Goal: Task Accomplishment & Management: Complete application form

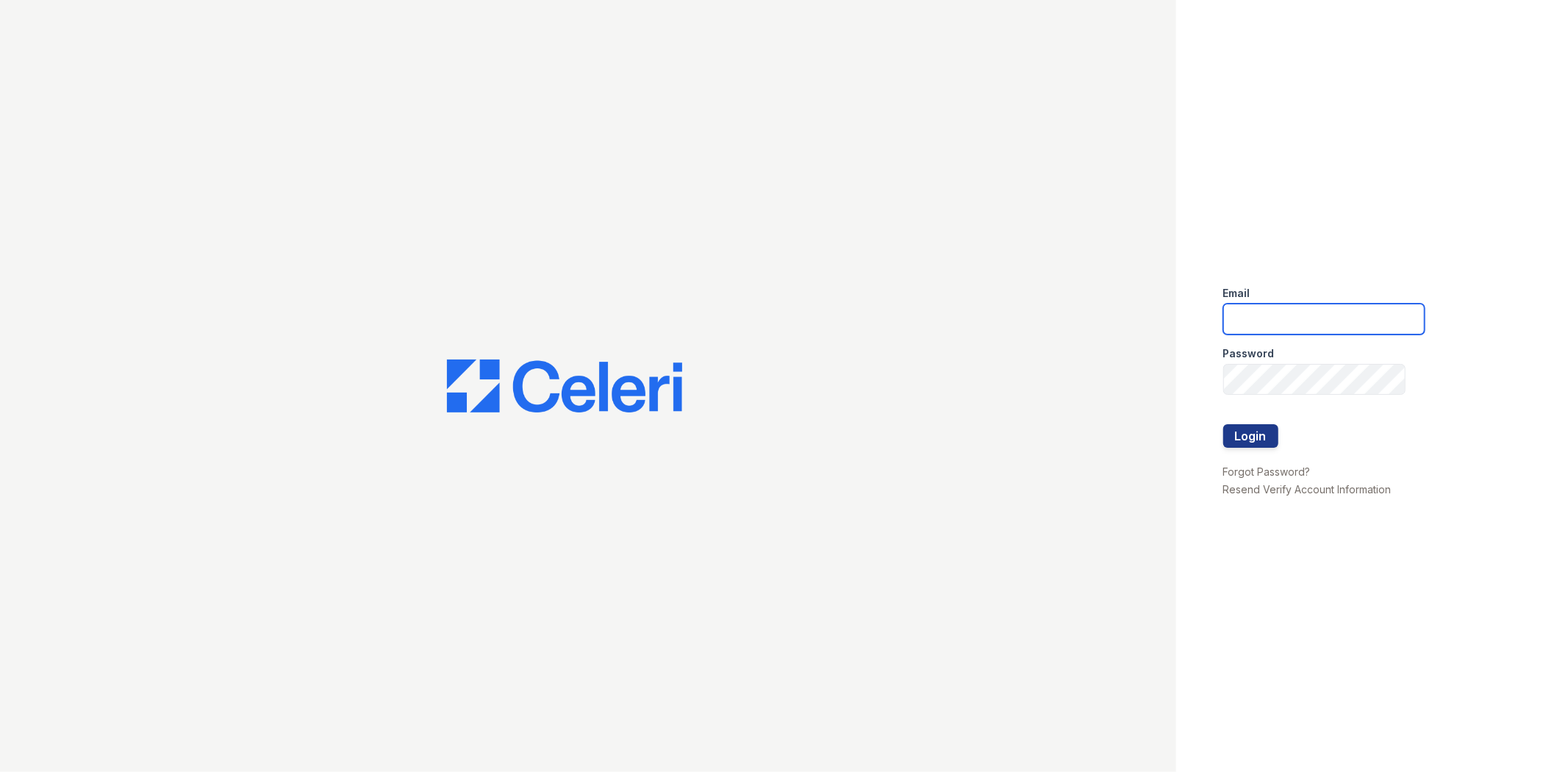
click at [1296, 321] on input "email" at bounding box center [1323, 319] width 201 height 31
type input "gmarchese@trinity-pm.com"
click at [1223, 425] on button "Login" at bounding box center [1250, 436] width 55 height 23
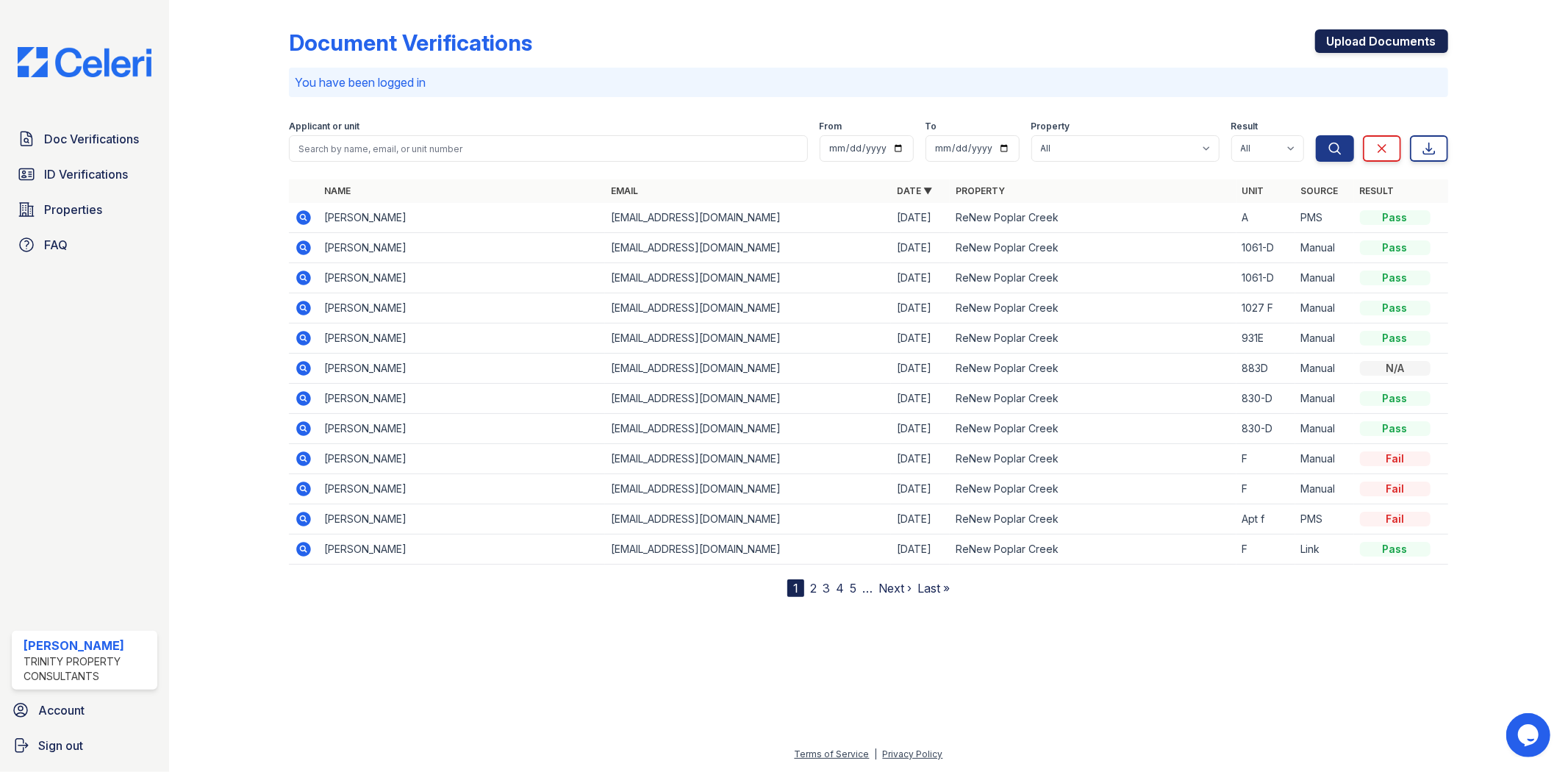
click at [1421, 42] on link "Upload Documents" at bounding box center [1381, 41] width 133 height 23
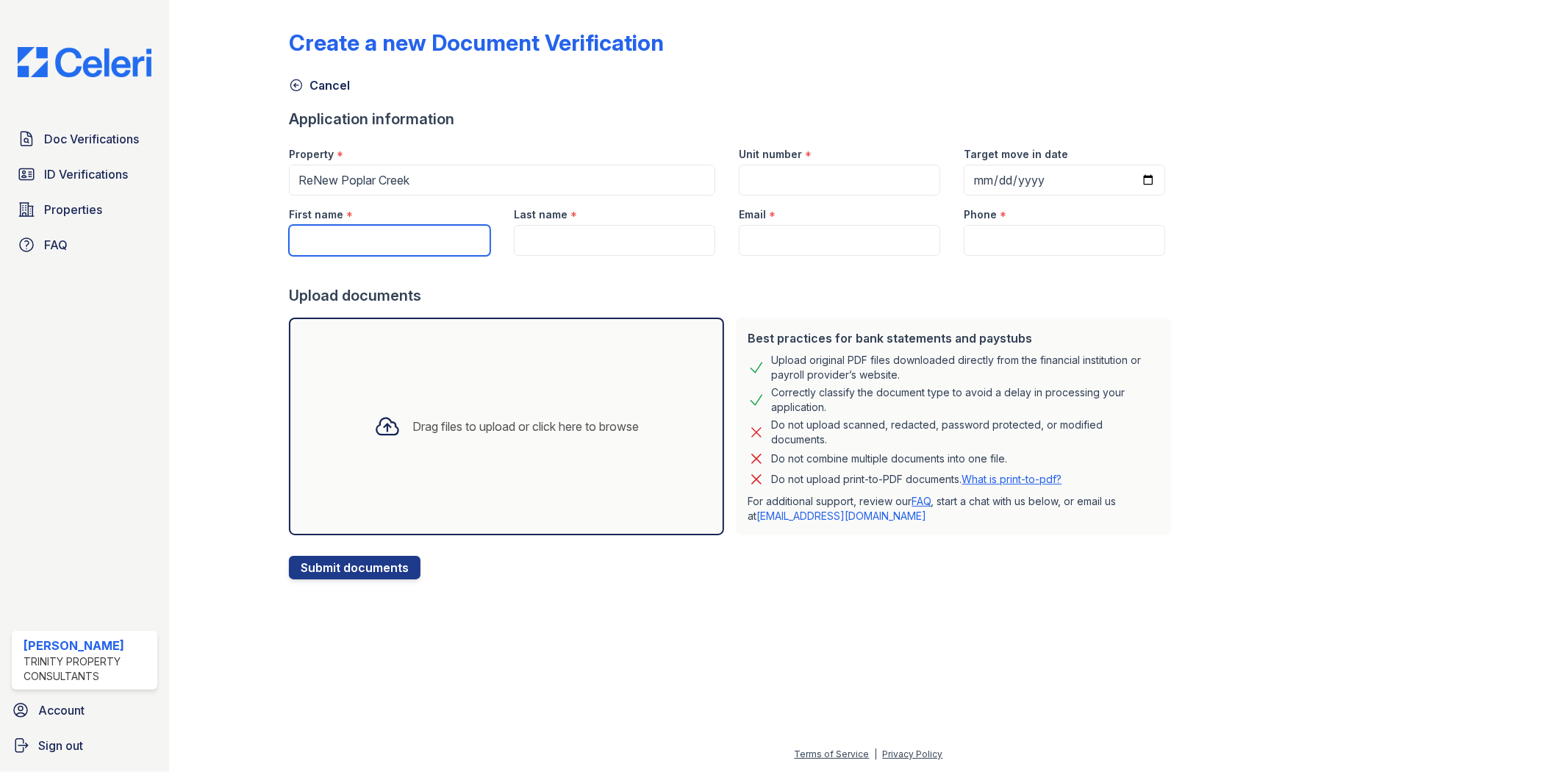
click at [367, 236] on input "First name" at bounding box center [389, 241] width 201 height 31
type input "Muntajeeb"
type input "[PERSON_NAME]"
click at [1016, 243] on input "Phone" at bounding box center [1064, 241] width 201 height 31
paste input "(773) 220-6899"
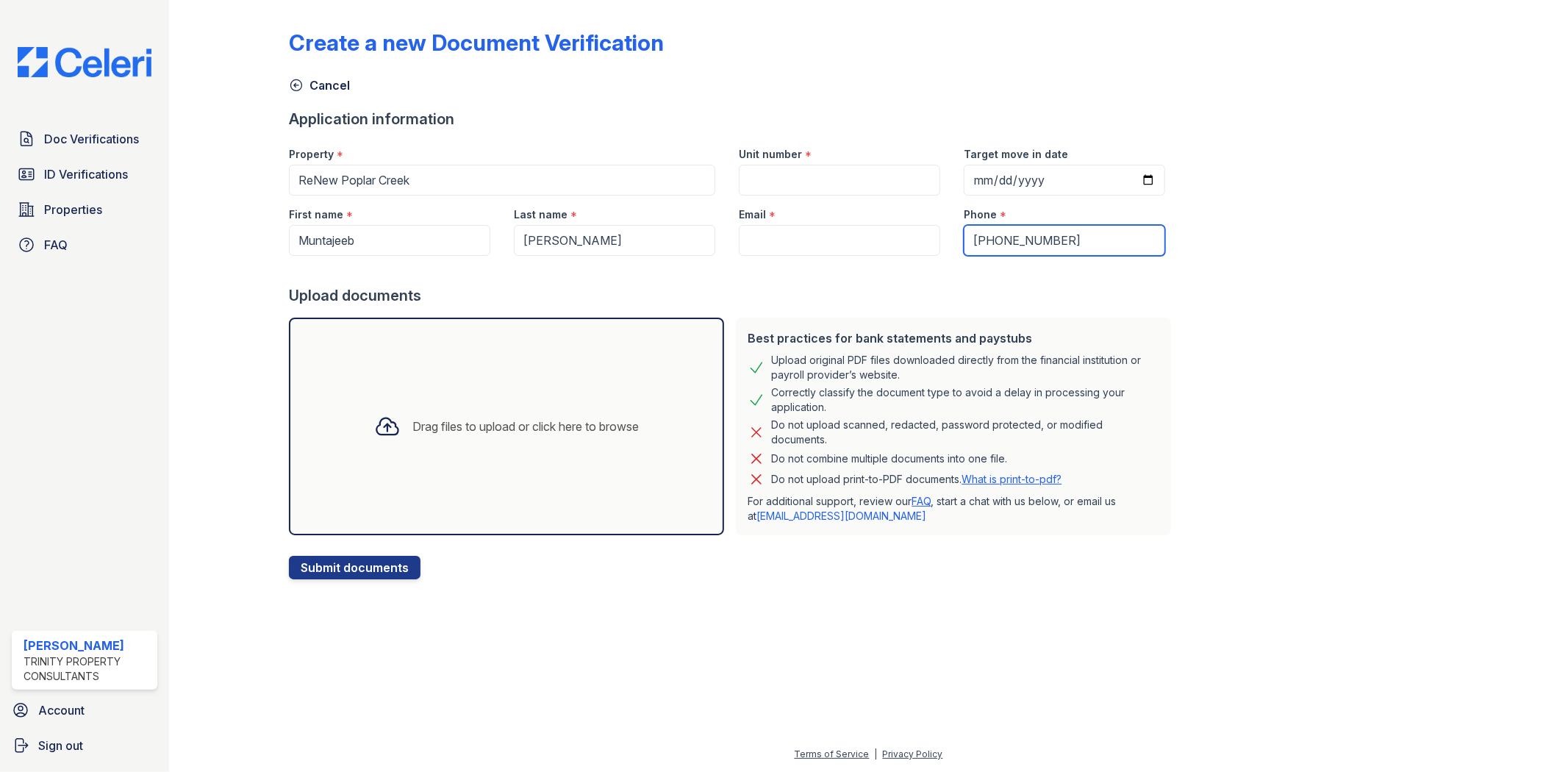
type input "(773) 220-6899"
click at [789, 236] on input "Email" at bounding box center [839, 241] width 201 height 31
paste input "[EMAIL_ADDRESS][DOMAIN_NAME]"
type input "[EMAIL_ADDRESS][DOMAIN_NAME]"
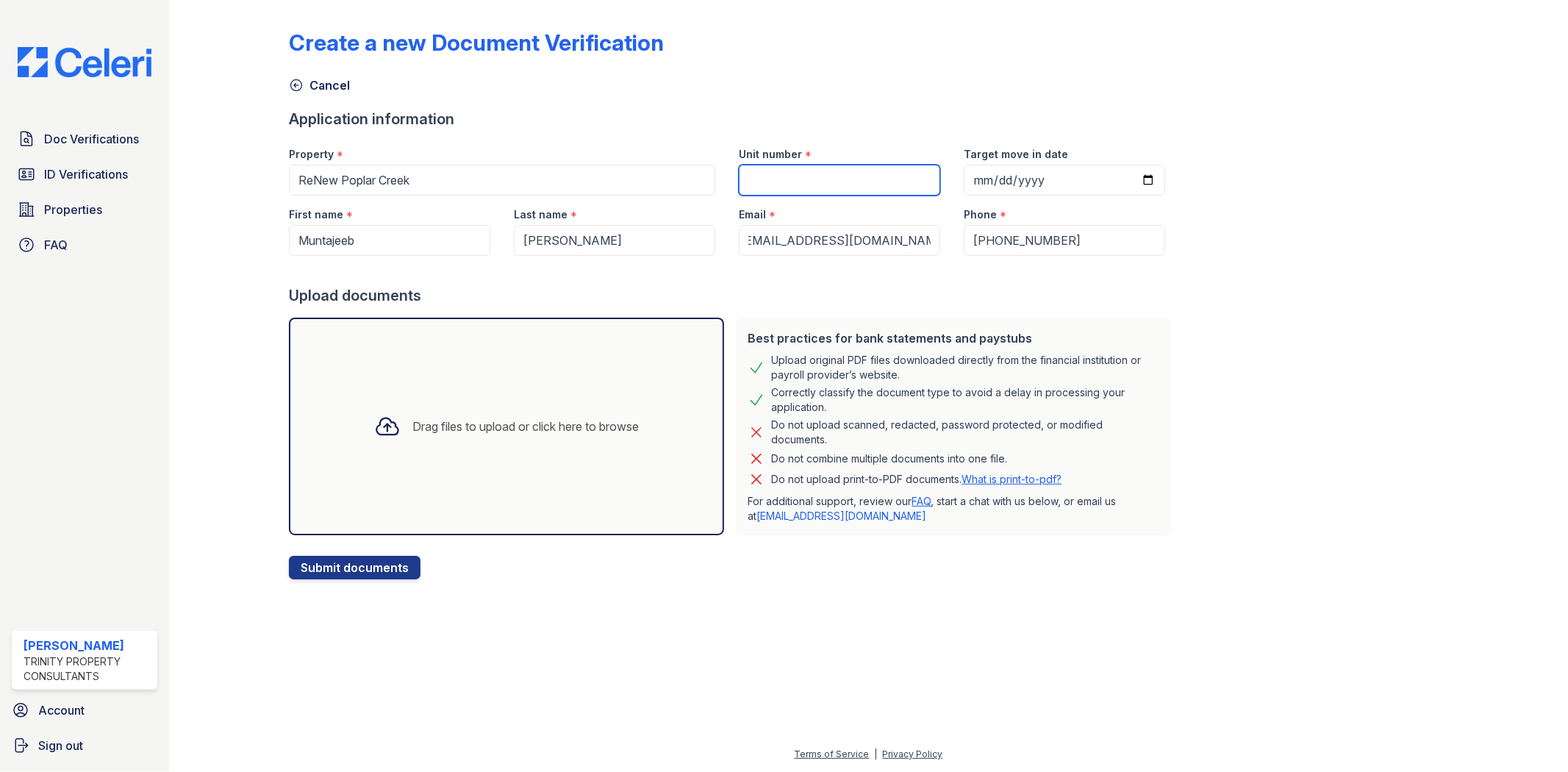
click at [801, 172] on input "Unit number" at bounding box center [839, 180] width 201 height 31
type input "888F"
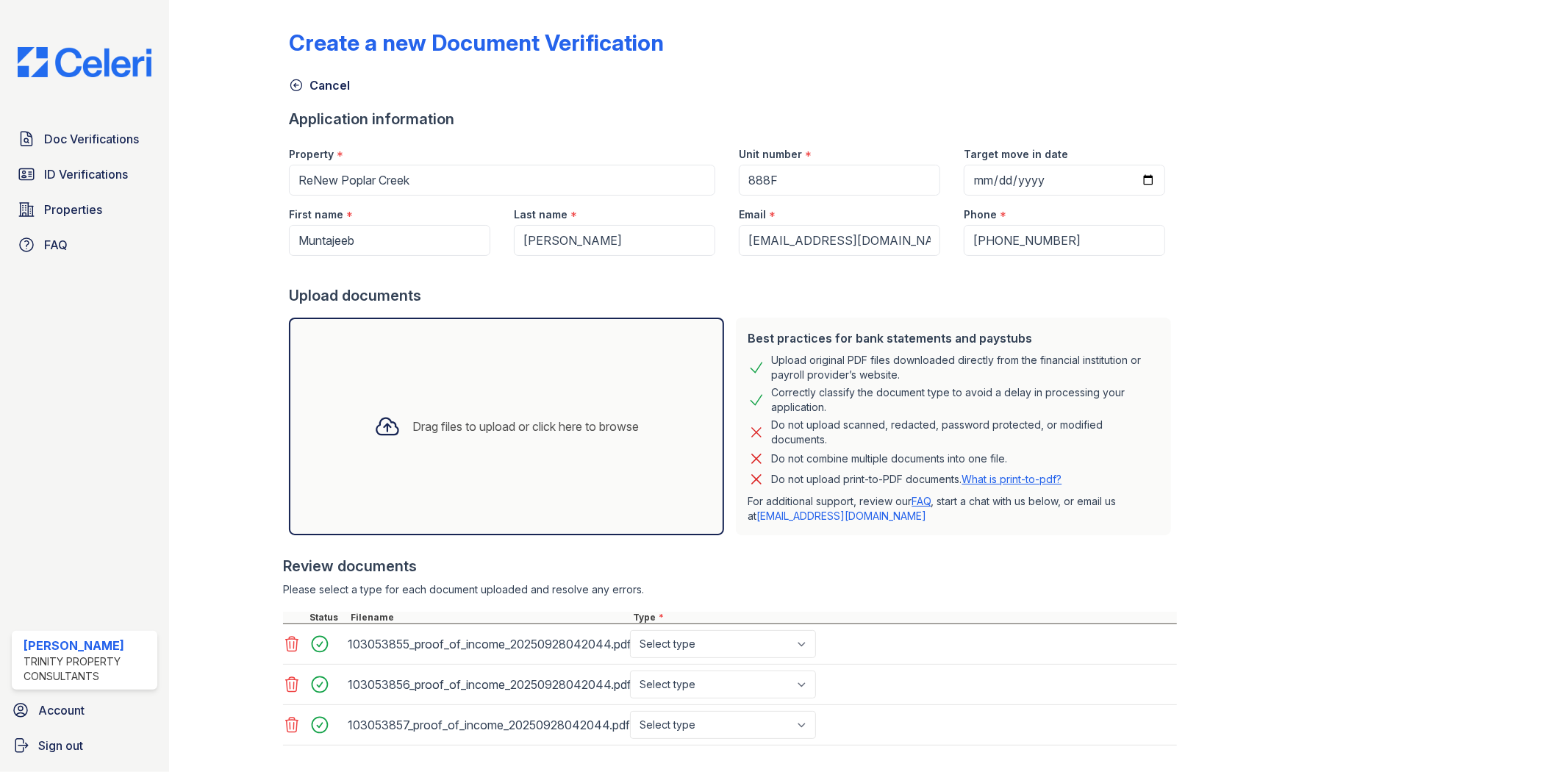
scroll to position [77, 0]
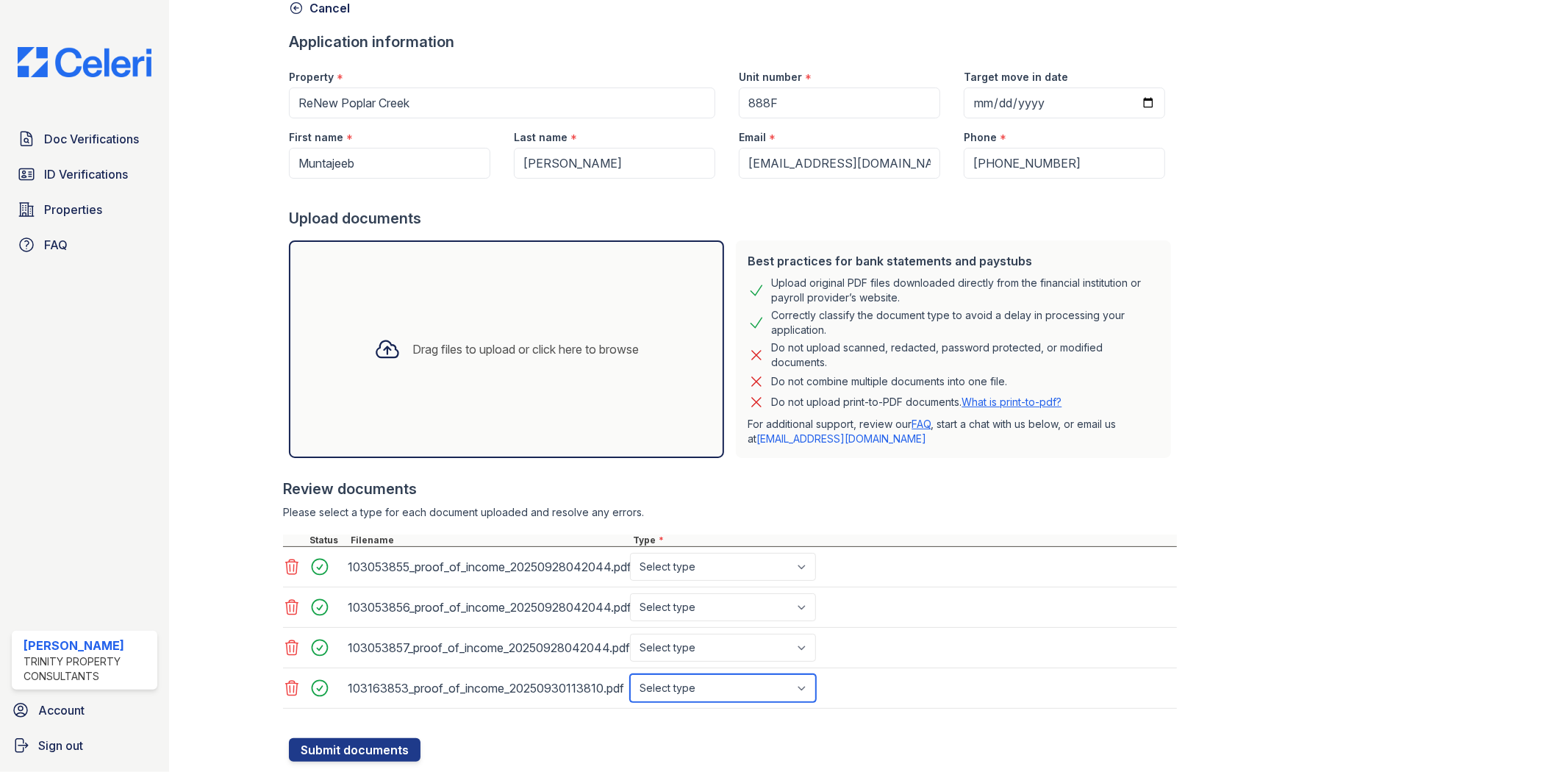
click at [700, 696] on select "Select type Paystub Bank Statement Offer Letter Tax Documents Benefit Award Let…" at bounding box center [722, 689] width 186 height 28
select select "offer_letter"
click at [630, 675] on select "Select type Paystub Bank Statement Offer Letter Tax Documents Benefit Award Let…" at bounding box center [722, 689] width 186 height 28
click at [698, 574] on select "Select type Paystub Bank Statement Offer Letter Tax Documents Benefit Award Let…" at bounding box center [722, 567] width 186 height 28
select select "bank_statement"
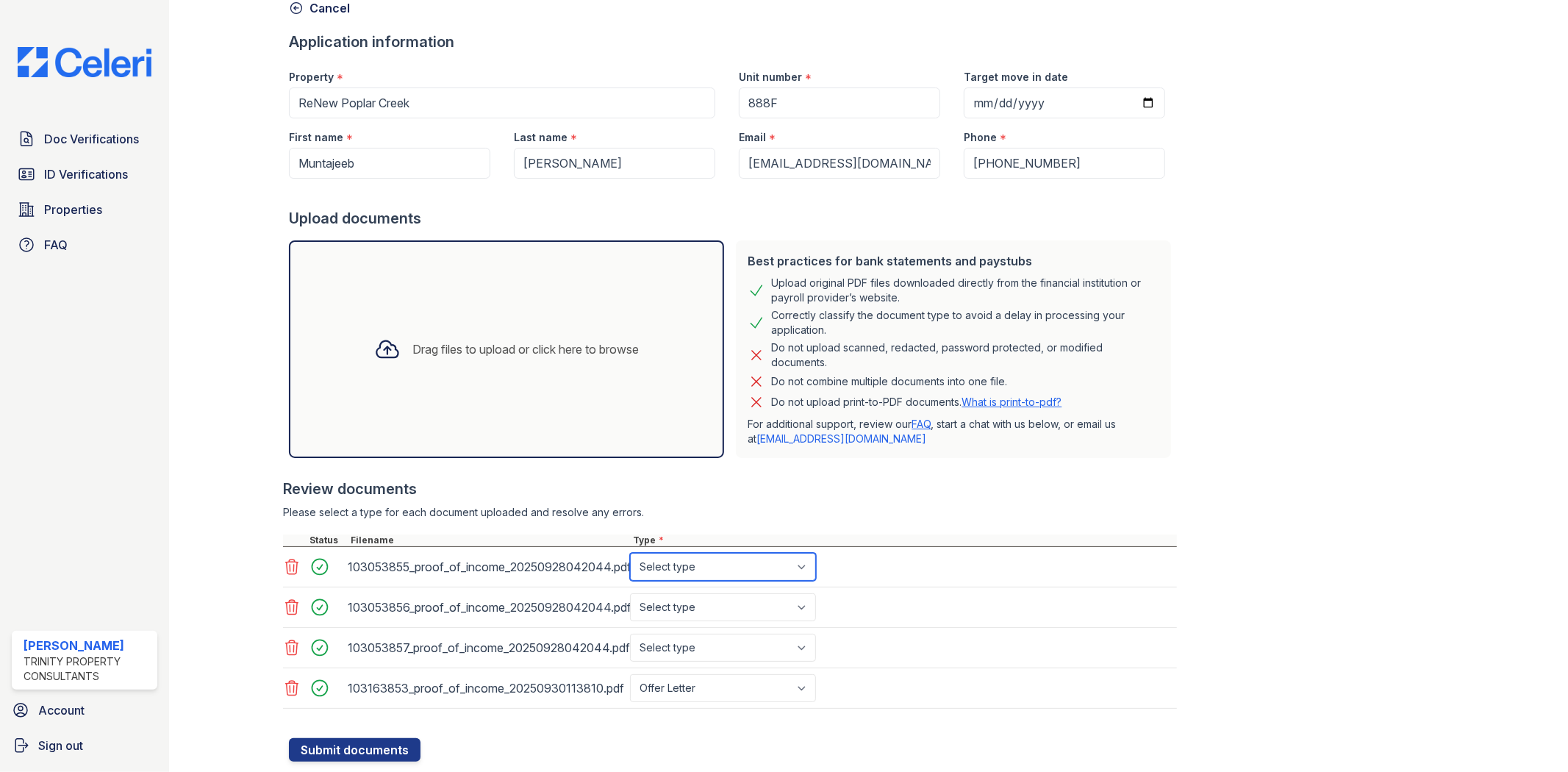
click at [630, 553] on select "Select type Paystub Bank Statement Offer Letter Tax Documents Benefit Award Let…" at bounding box center [722, 567] width 186 height 28
click at [702, 598] on select "Select type Paystub Bank Statement Offer Letter Tax Documents Benefit Award Let…" at bounding box center [722, 608] width 186 height 28
select select "bank_statement"
click at [630, 594] on select "Select type Paystub Bank Statement Offer Letter Tax Documents Benefit Award Let…" at bounding box center [722, 608] width 186 height 28
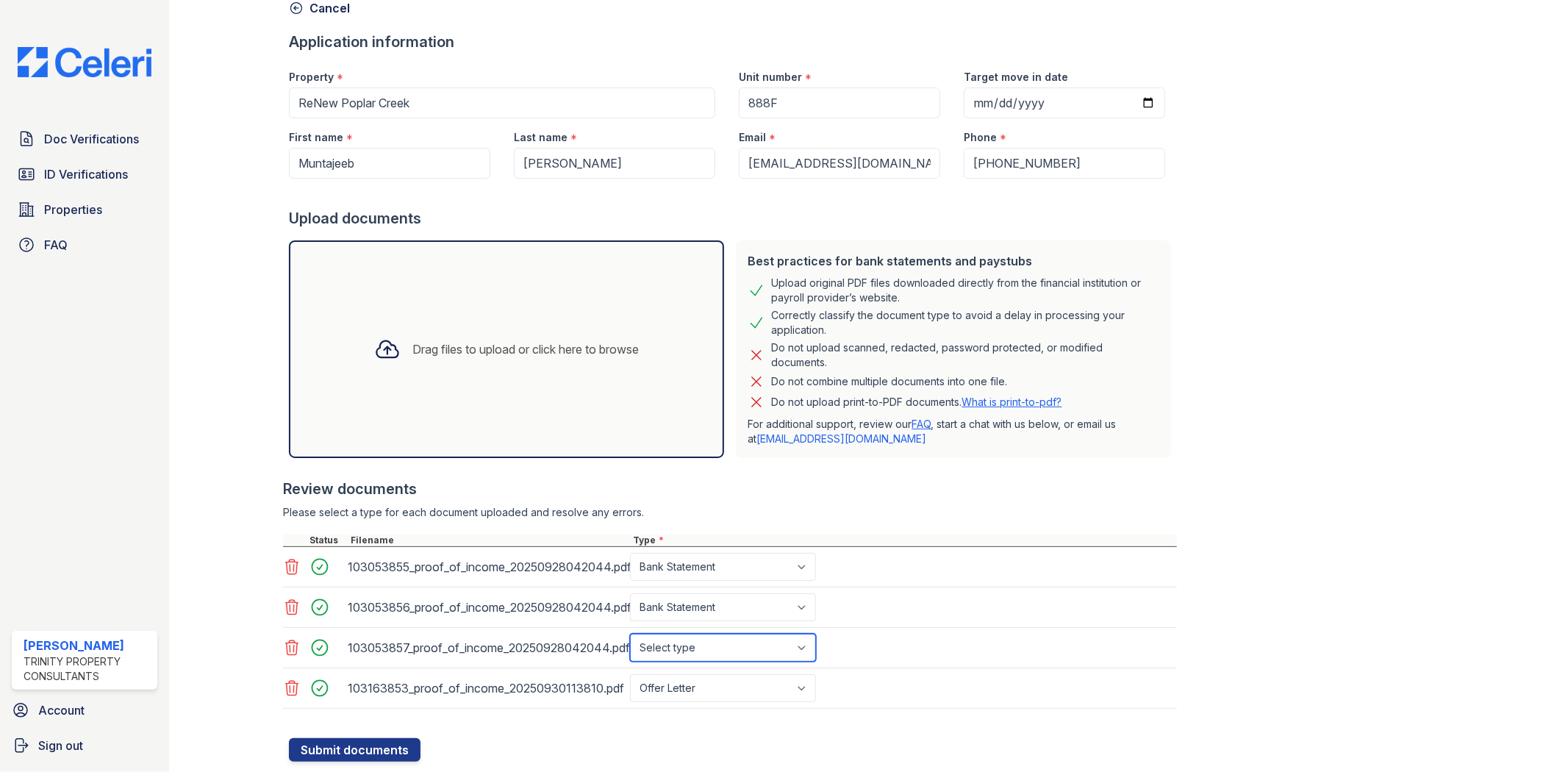
click at [721, 642] on select "Select type Paystub Bank Statement Offer Letter Tax Documents Benefit Award Let…" at bounding box center [722, 648] width 186 height 28
select select "bank_statement"
click at [630, 634] on select "Select type Paystub Bank Statement Offer Letter Tax Documents Benefit Award Let…" at bounding box center [722, 648] width 186 height 28
click at [1384, 585] on div "Create a new Document Verification Cancel Application information Property * Re…" at bounding box center [867, 345] width 1158 height 833
click at [390, 755] on button "Submit documents" at bounding box center [354, 750] width 132 height 23
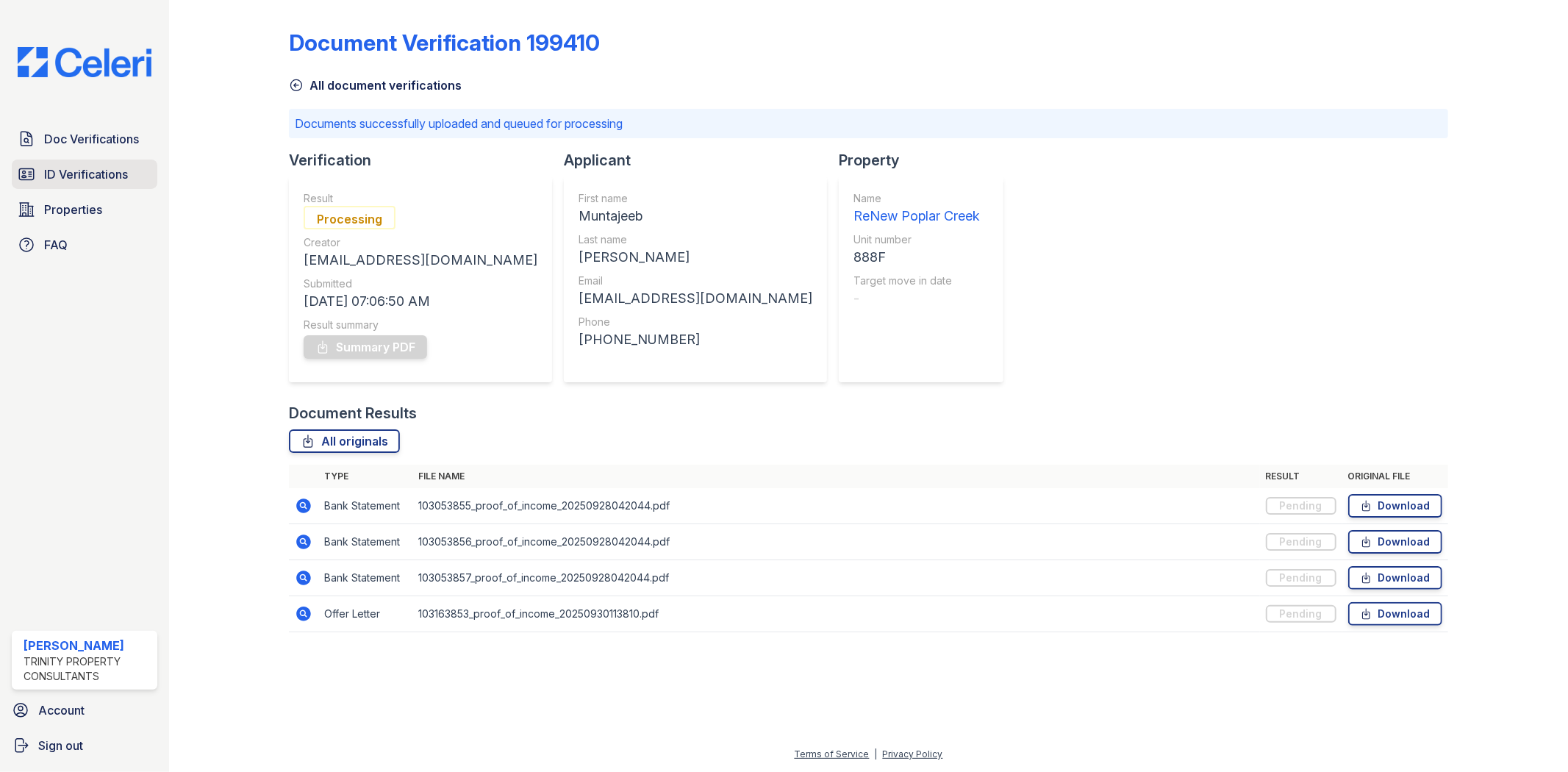
click at [79, 164] on link "ID Verifications" at bounding box center [84, 174] width 146 height 29
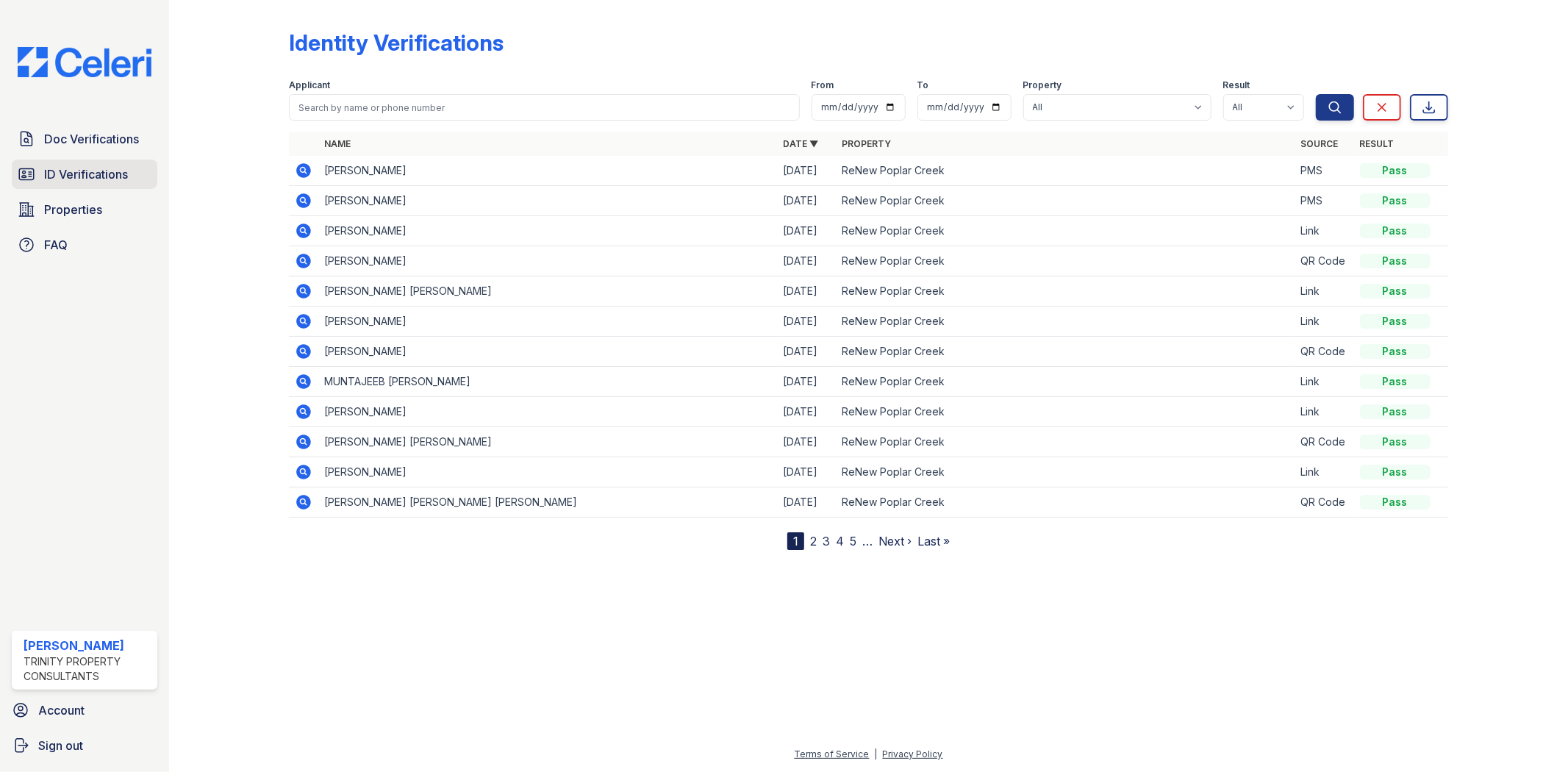
click at [97, 164] on link "ID Verifications" at bounding box center [84, 174] width 146 height 29
click at [89, 181] on span "ID Verifications" at bounding box center [86, 174] width 84 height 18
click at [98, 141] on span "Doc Verifications" at bounding box center [91, 139] width 95 height 18
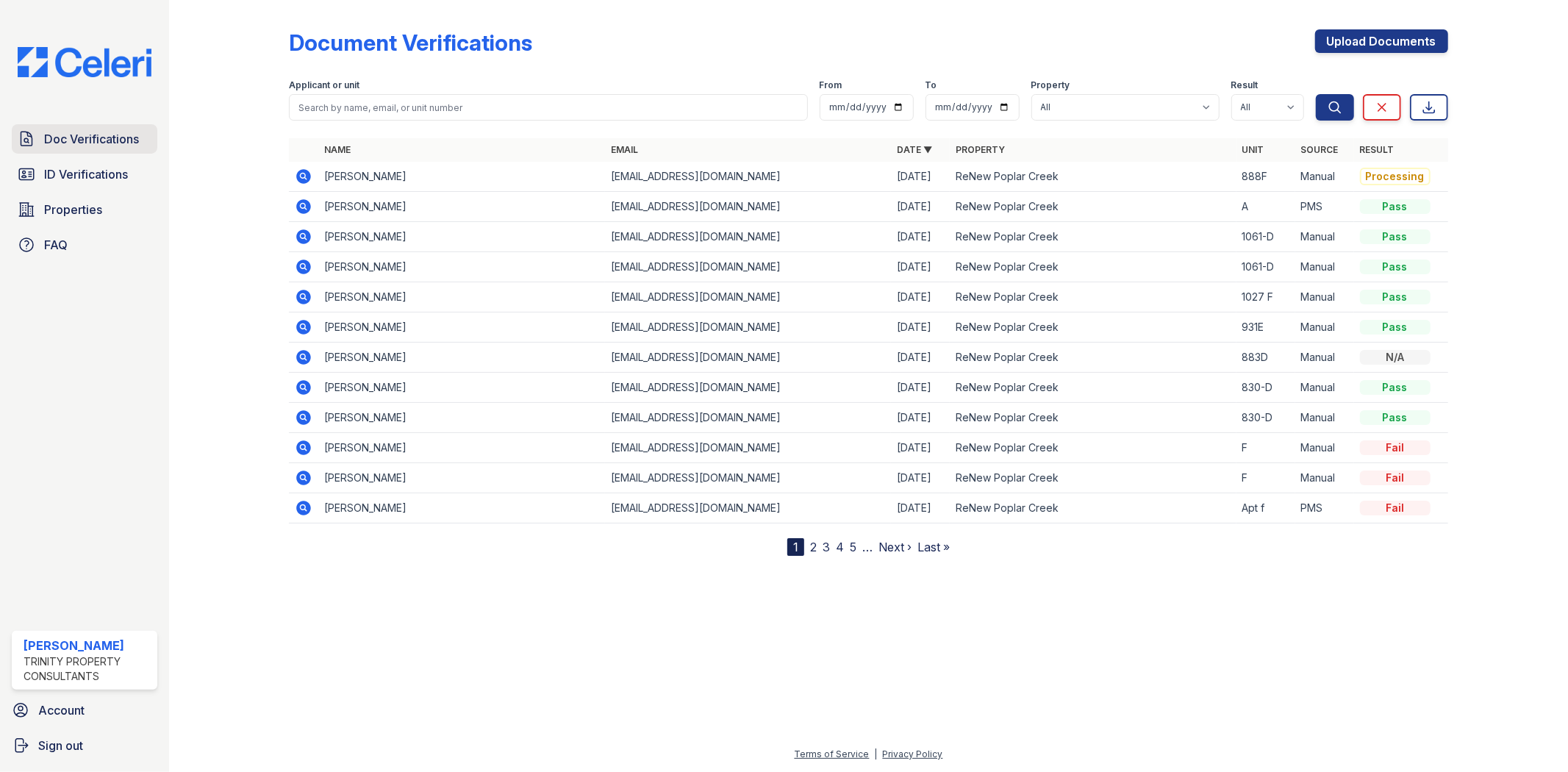
click at [104, 137] on span "Doc Verifications" at bounding box center [91, 139] width 95 height 18
click at [304, 175] on icon at bounding box center [303, 175] width 4 height 4
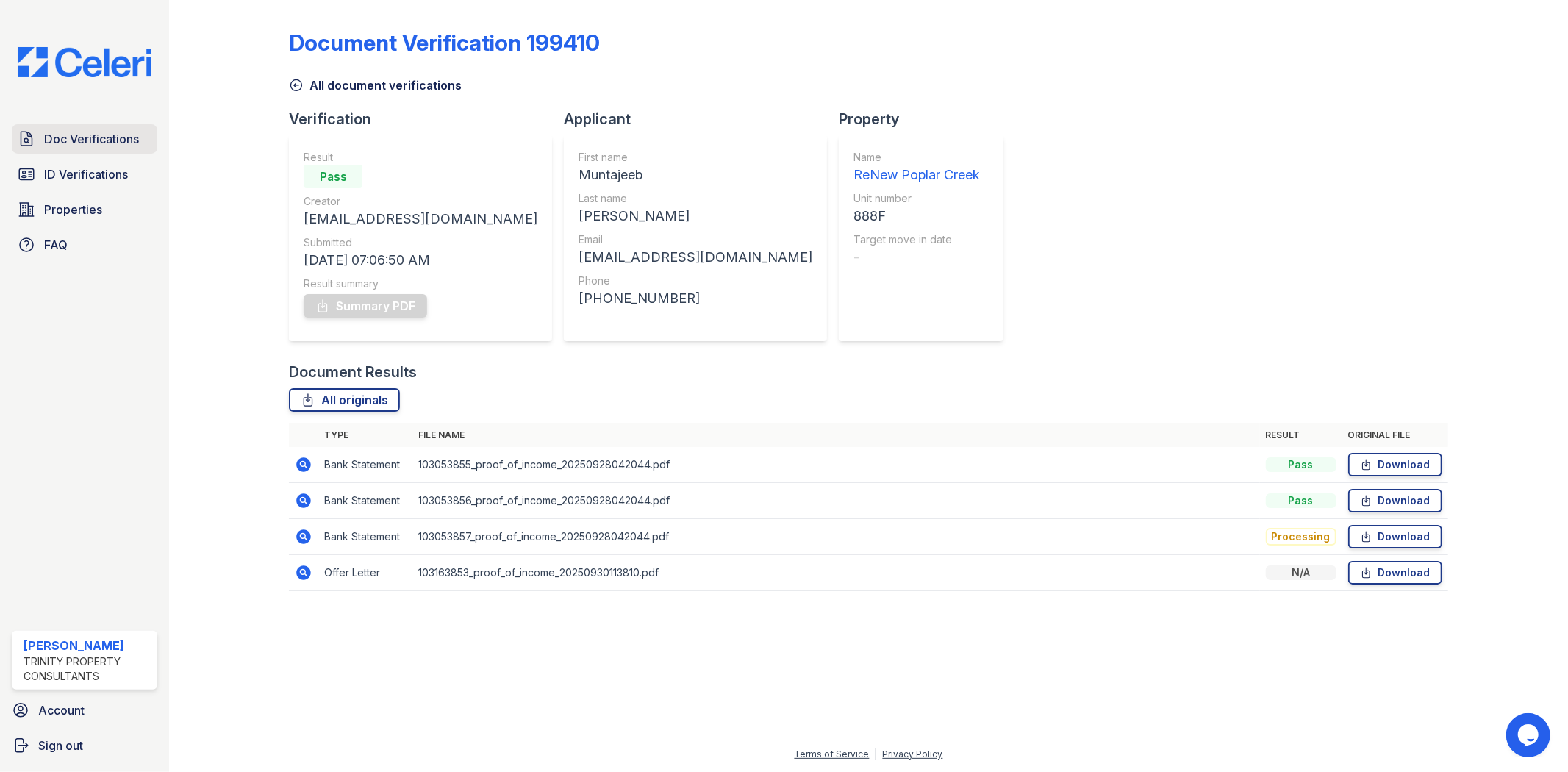
click at [101, 138] on span "Doc Verifications" at bounding box center [91, 139] width 95 height 18
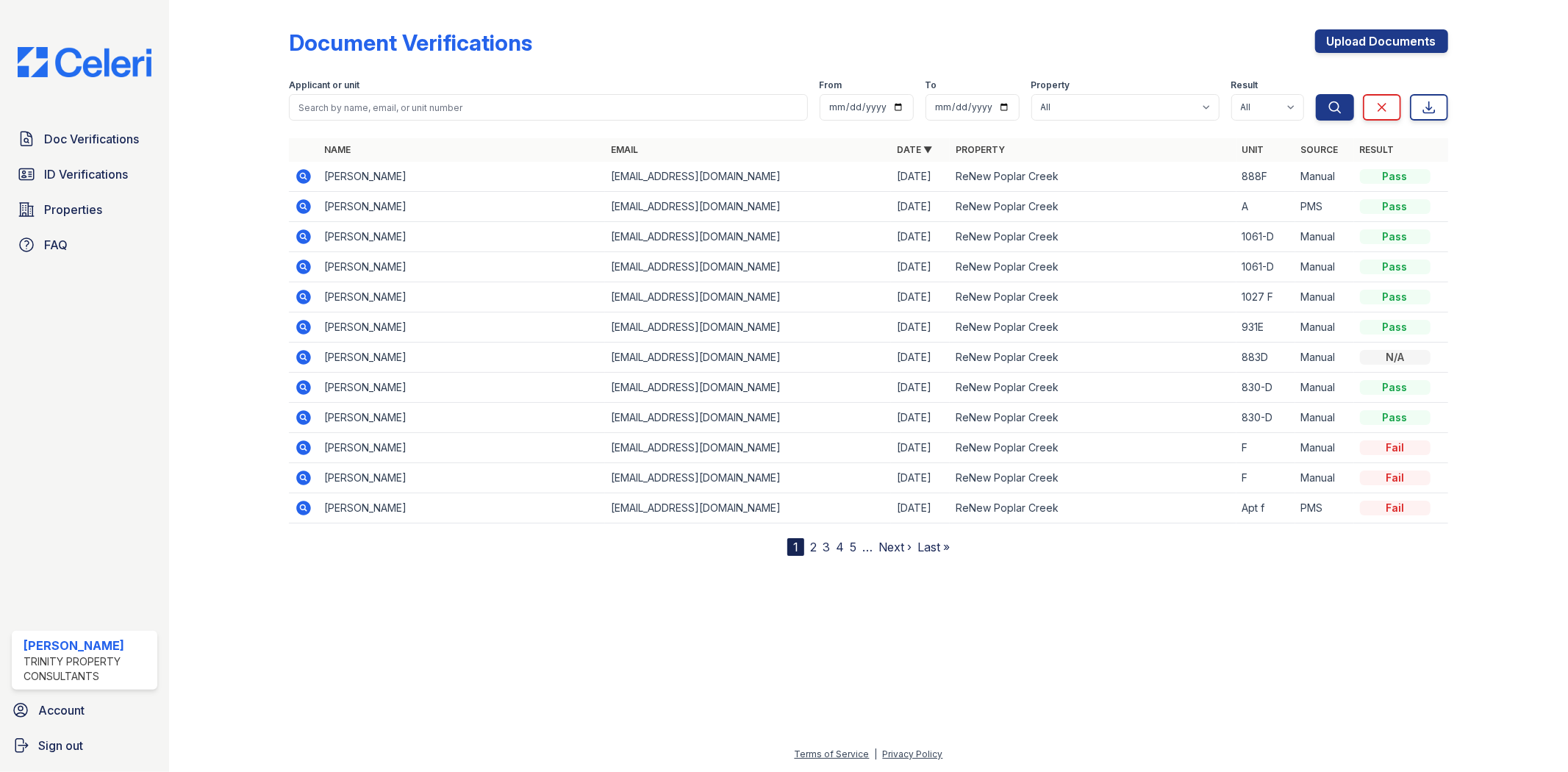
click at [302, 178] on icon at bounding box center [303, 176] width 18 height 18
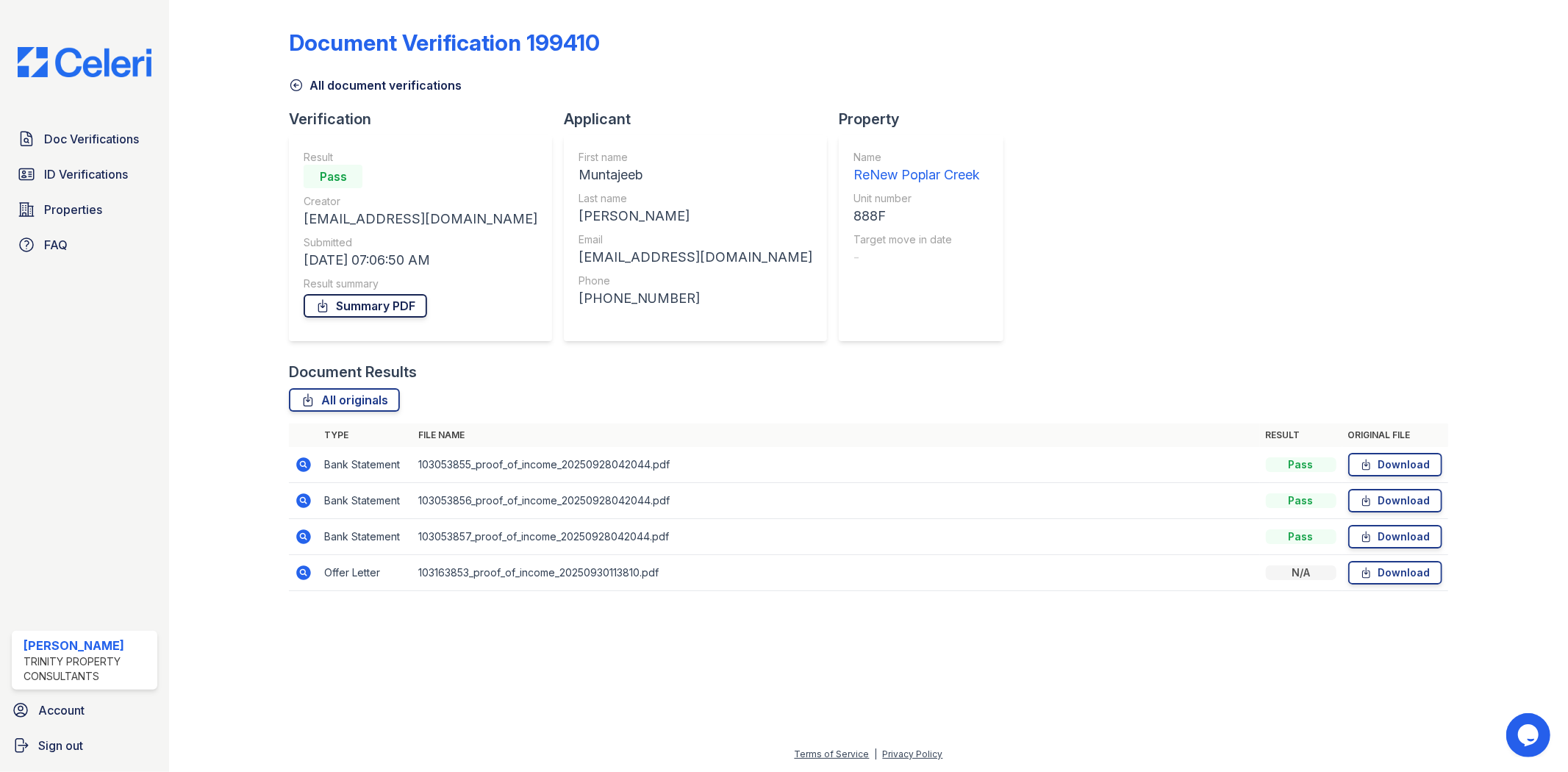
click at [353, 303] on link "Summary PDF" at bounding box center [365, 306] width 123 height 23
click at [79, 142] on span "Doc Verifications" at bounding box center [91, 139] width 95 height 18
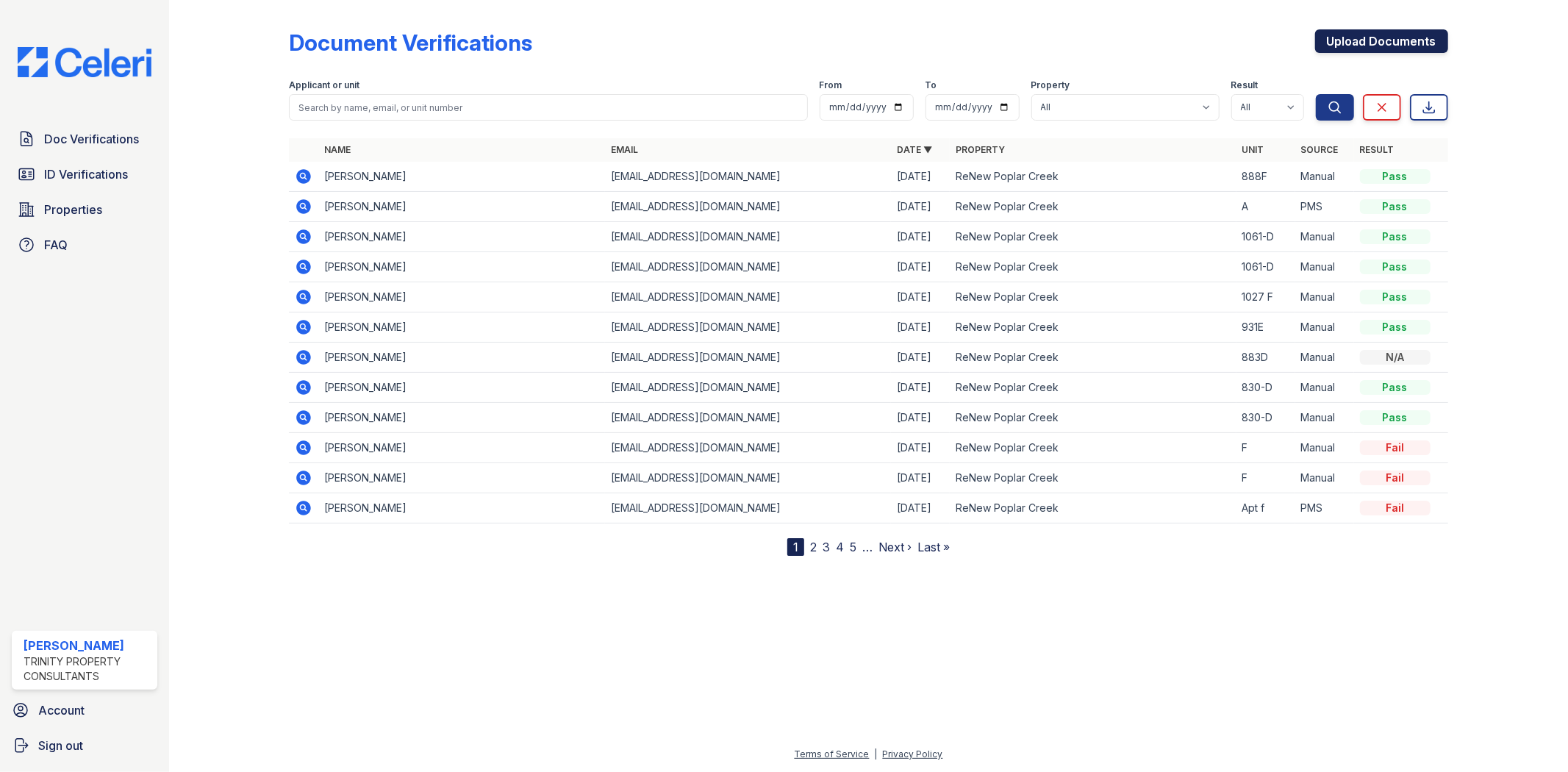
click at [1407, 39] on link "Upload Documents" at bounding box center [1381, 41] width 133 height 23
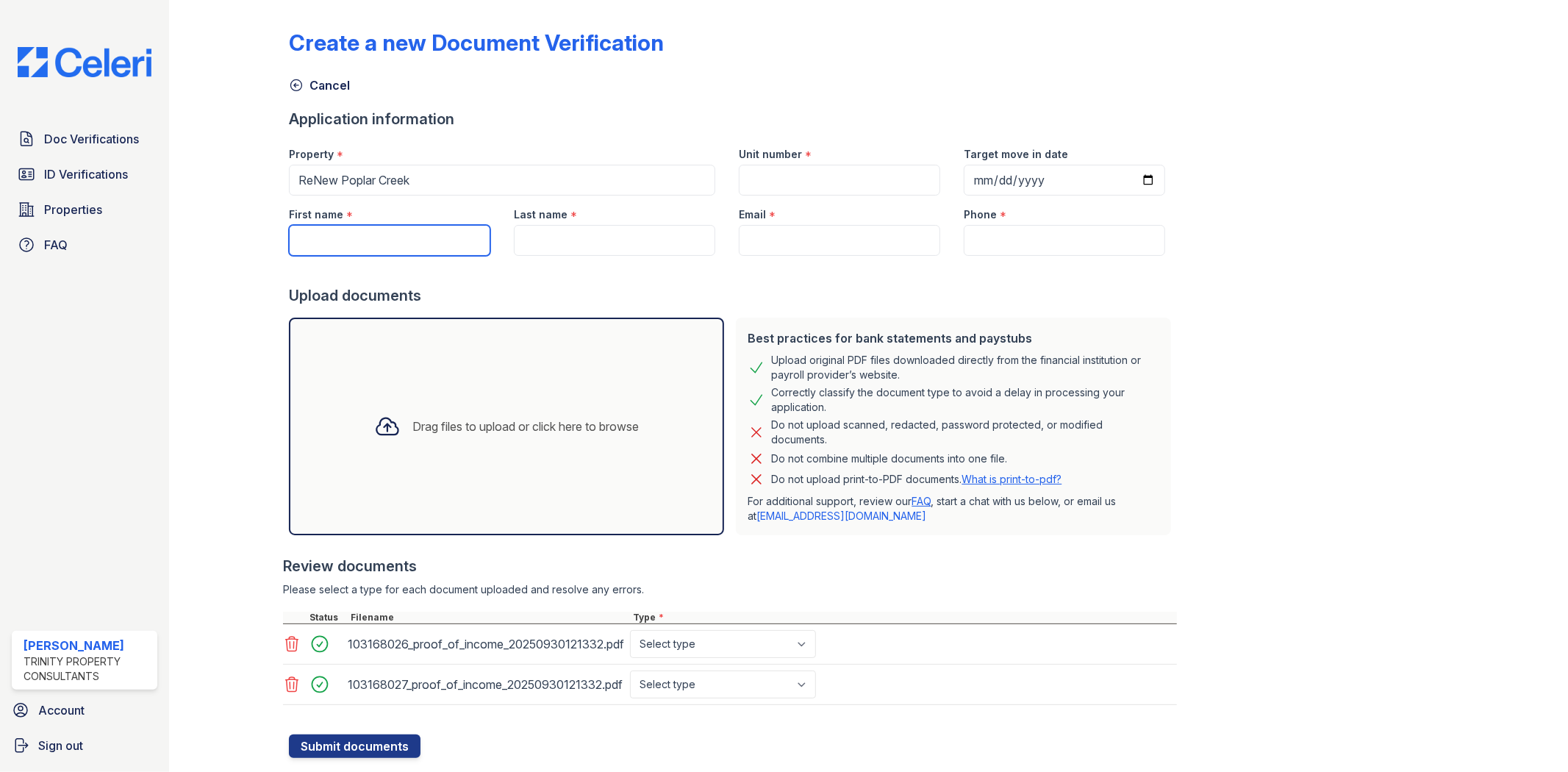
click at [322, 231] on input "First name" at bounding box center [389, 241] width 201 height 31
type input "Fariha"
type input "Ahsan"
paste input "fariha.ahson2786@gmail.com"
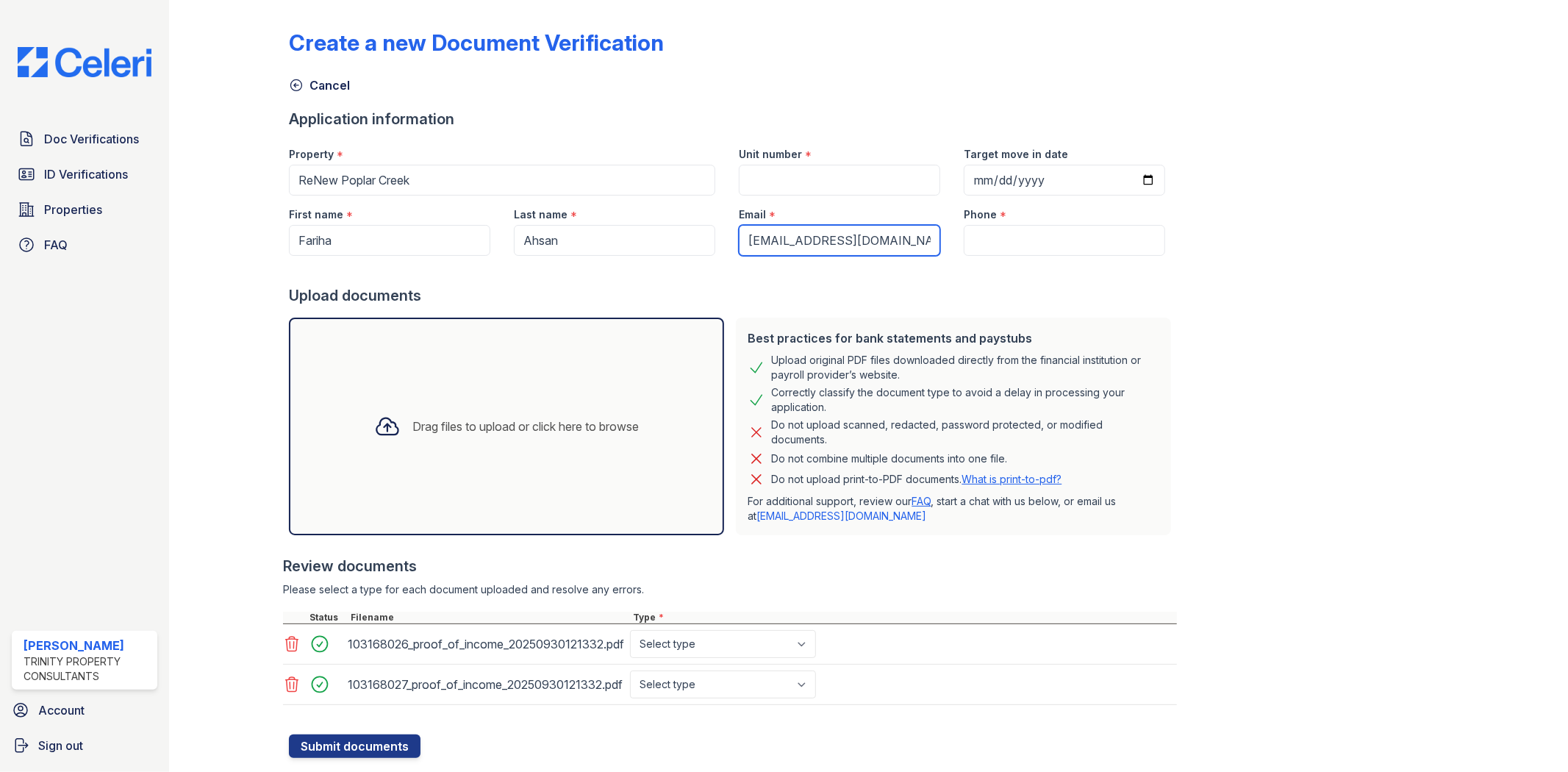
type input "fariha.ahson2786@gmail.com"
click at [987, 231] on input "Phone" at bounding box center [1064, 241] width 201 height 31
paste input "+1 773-895-6264"
type input "+1 773-895-6264"
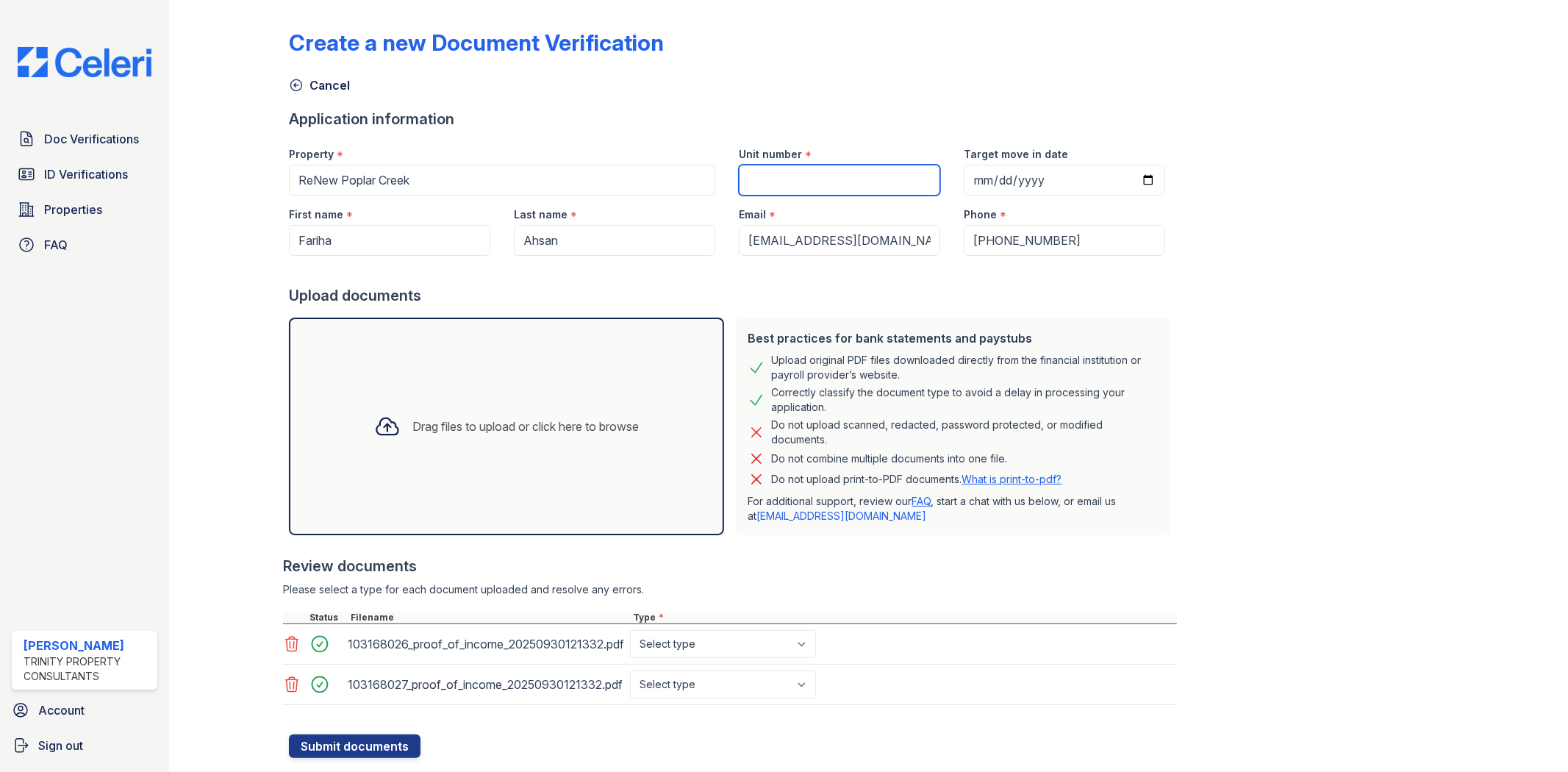
click at [772, 181] on input "Unit number" at bounding box center [839, 180] width 201 height 31
type input "888F"
click at [694, 681] on select "Select type Paystub Bank Statement Offer Letter Tax Documents Benefit Award Let…" at bounding box center [722, 685] width 186 height 28
select select "bank_statement"
click at [630, 671] on select "Select type Paystub Bank Statement Offer Letter Tax Documents Benefit Award Let…" at bounding box center [722, 685] width 186 height 28
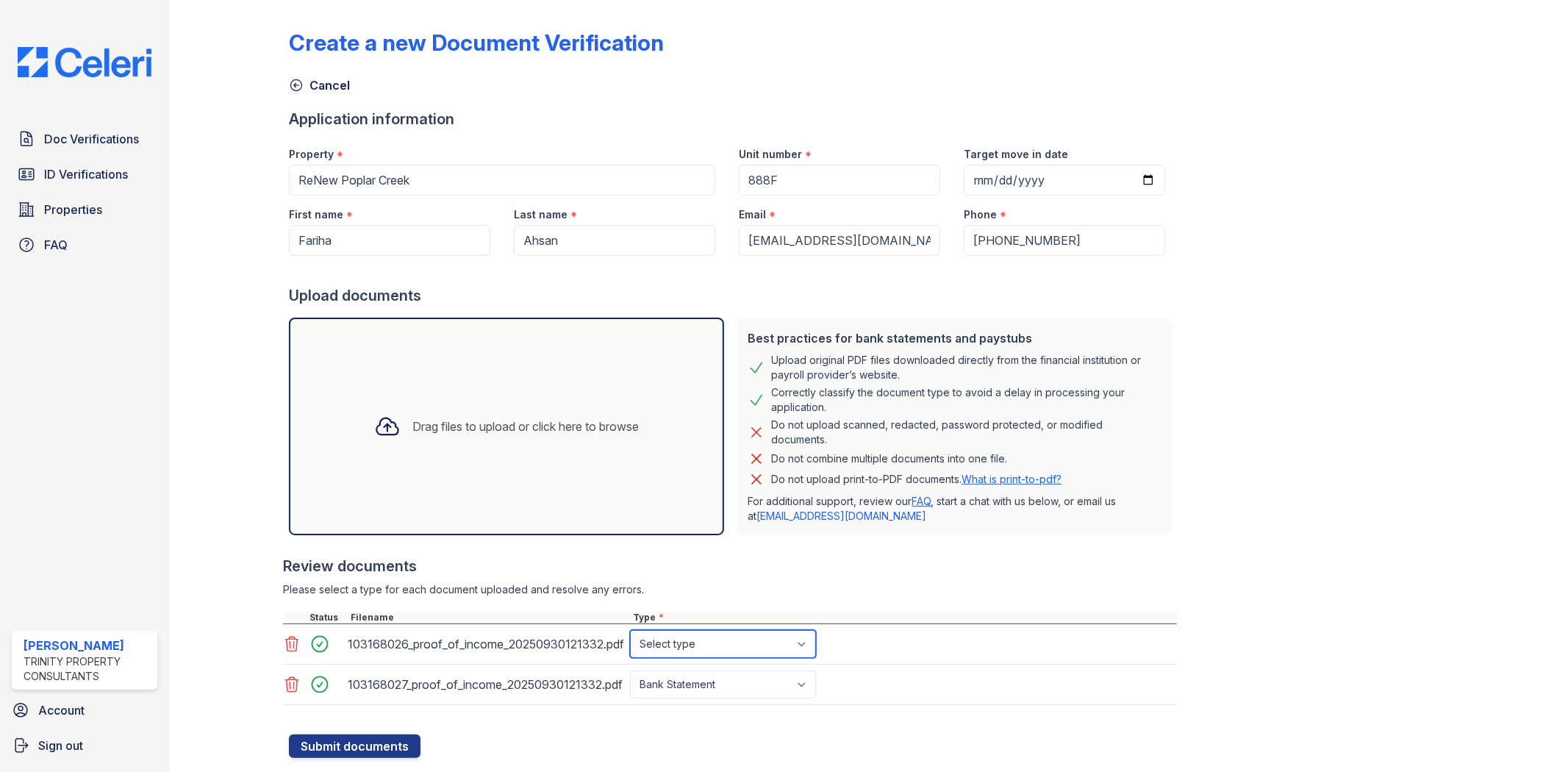
click at [694, 656] on select "Select type Paystub Bank Statement Offer Letter Tax Documents Benefit Award Let…" at bounding box center [722, 644] width 186 height 28
click at [630, 630] on select "Select type Paystub Bank Statement Offer Letter Tax Documents Benefit Award Let…" at bounding box center [722, 644] width 186 height 28
click at [670, 648] on select "Select type Paystub Bank Statement Offer Letter Tax Documents Benefit Award Let…" at bounding box center [722, 644] width 186 height 28
select select "offer_letter"
click at [630, 630] on select "Select type Paystub Bank Statement Offer Letter Tax Documents Benefit Award Let…" at bounding box center [722, 644] width 186 height 28
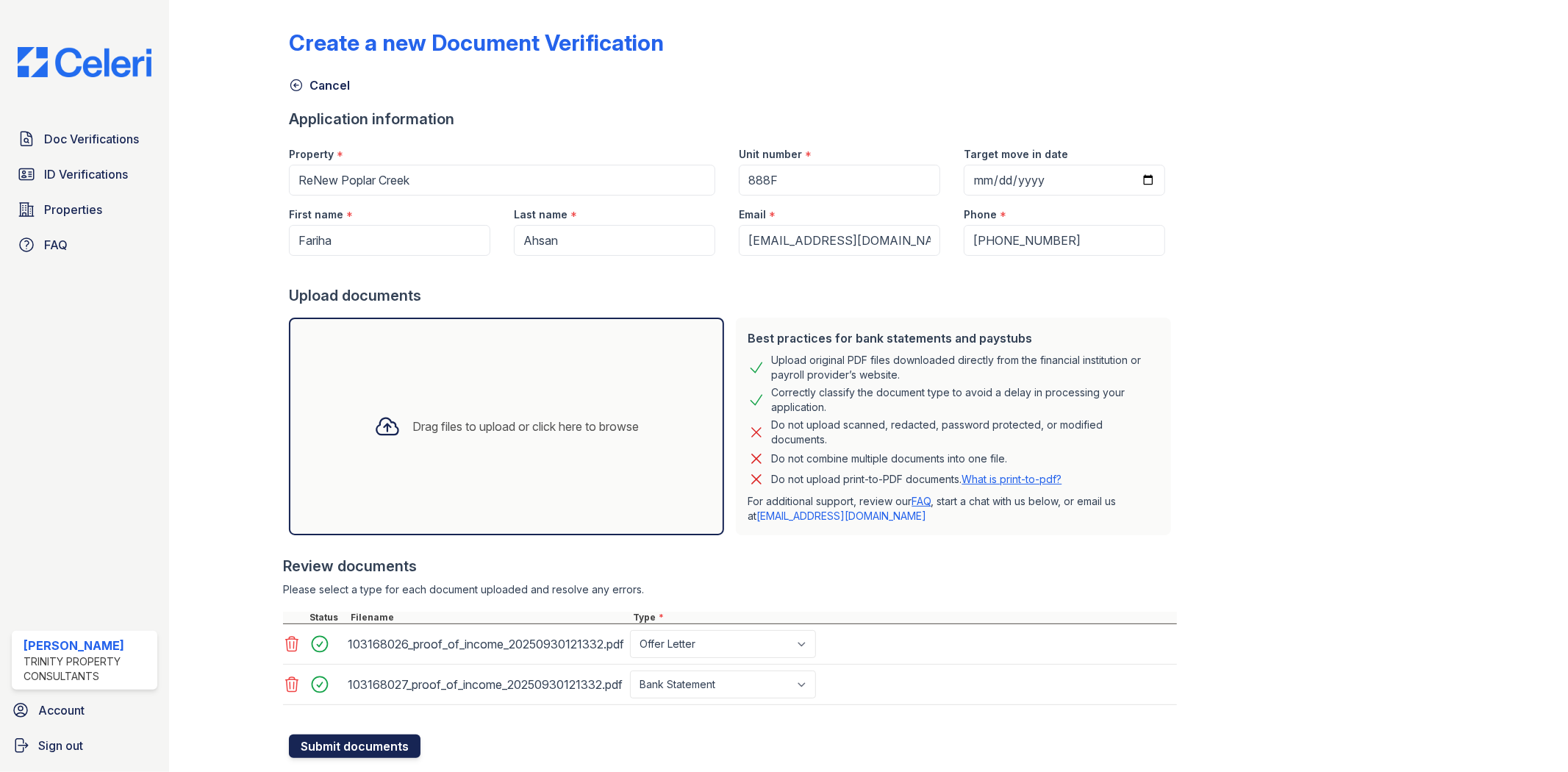
click at [373, 741] on button "Submit documents" at bounding box center [354, 747] width 132 height 23
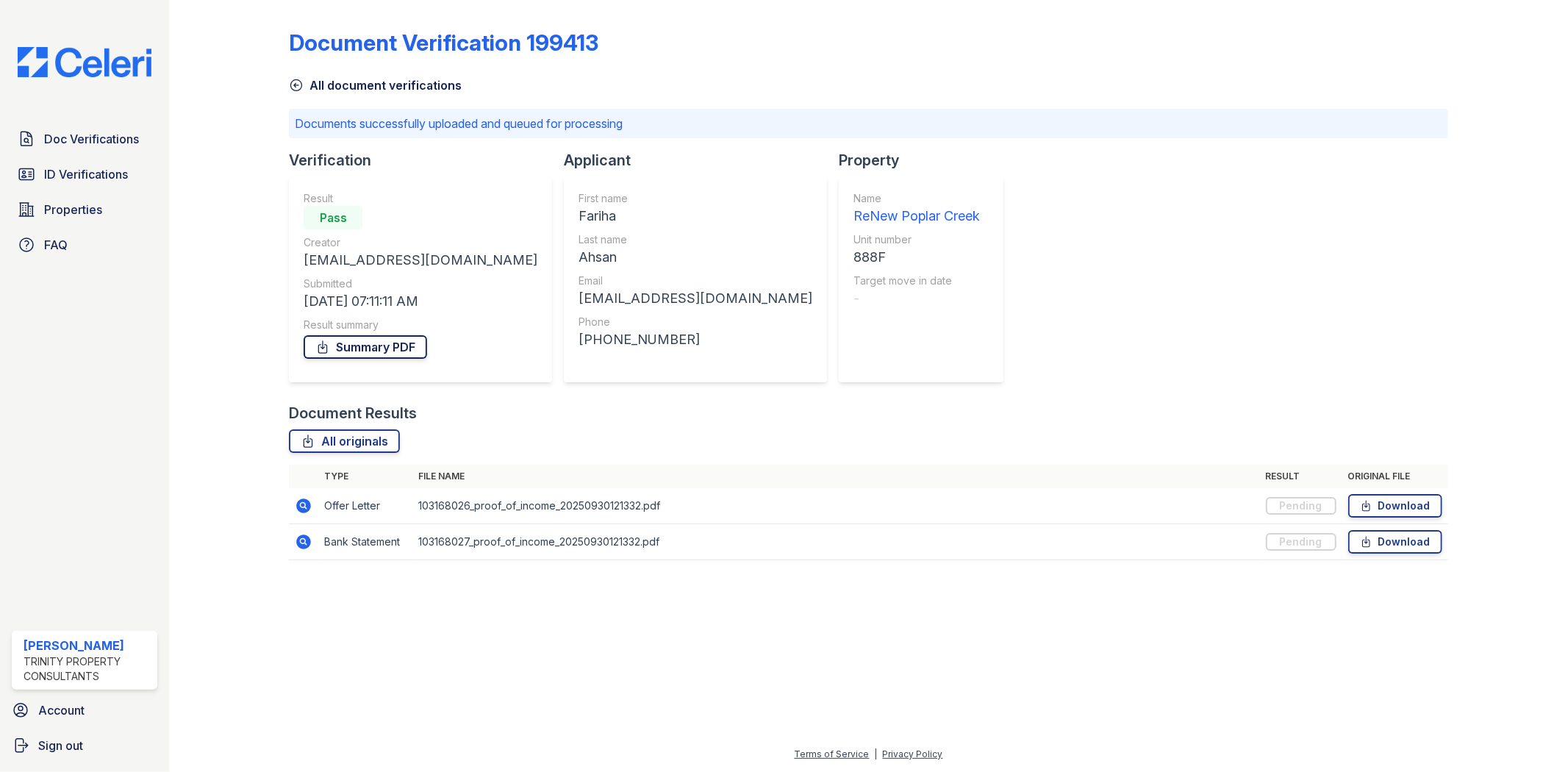
click at [388, 346] on link "Summary PDF" at bounding box center [365, 347] width 123 height 23
drag, startPoint x: 86, startPoint y: 191, endPoint x: 97, endPoint y: 182, distance: 14.2
click at [86, 191] on div "Doc Verifications ID Verifications Properties FAQ" at bounding box center [85, 191] width 157 height 135
click at [100, 179] on span "ID Verifications" at bounding box center [86, 174] width 84 height 18
